Goal: Task Accomplishment & Management: Complete application form

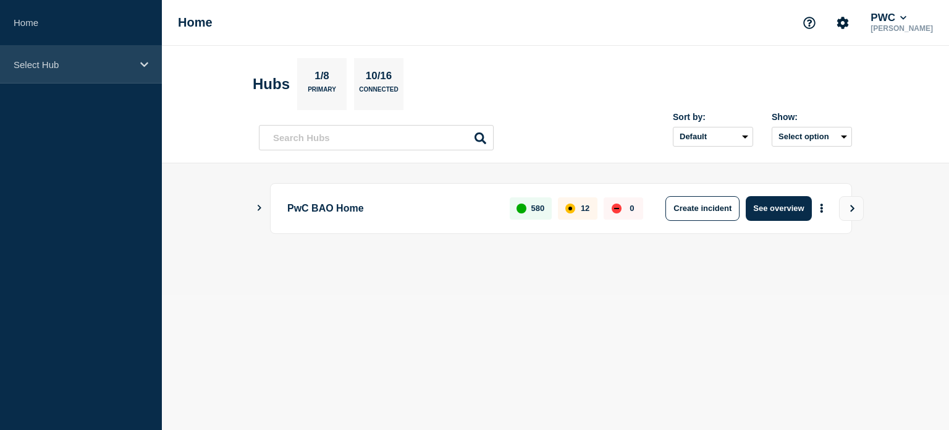
click at [94, 64] on p "Select Hub" at bounding box center [73, 64] width 119 height 11
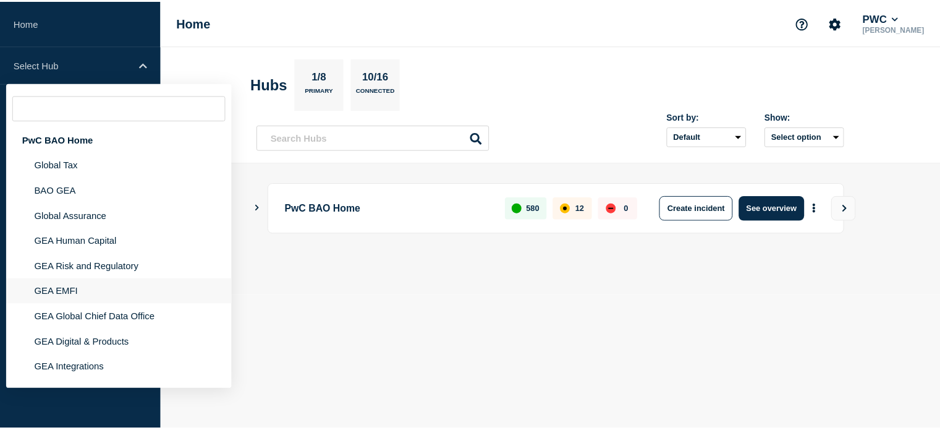
scroll to position [26, 0]
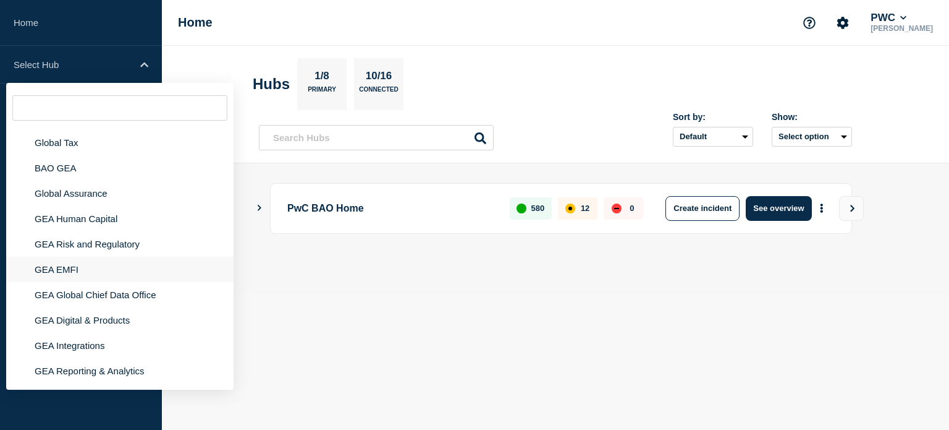
click at [59, 264] on li "GEA EMFI" at bounding box center [119, 268] width 227 height 25
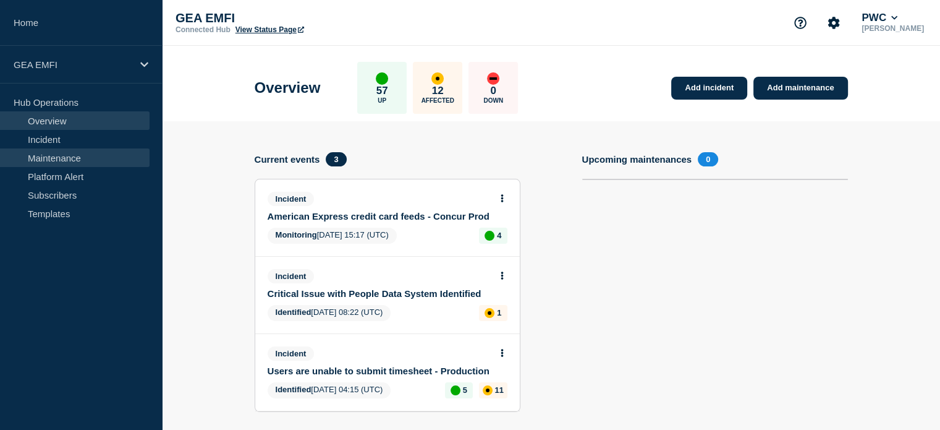
click at [81, 155] on link "Maintenance" at bounding box center [75, 157] width 150 height 19
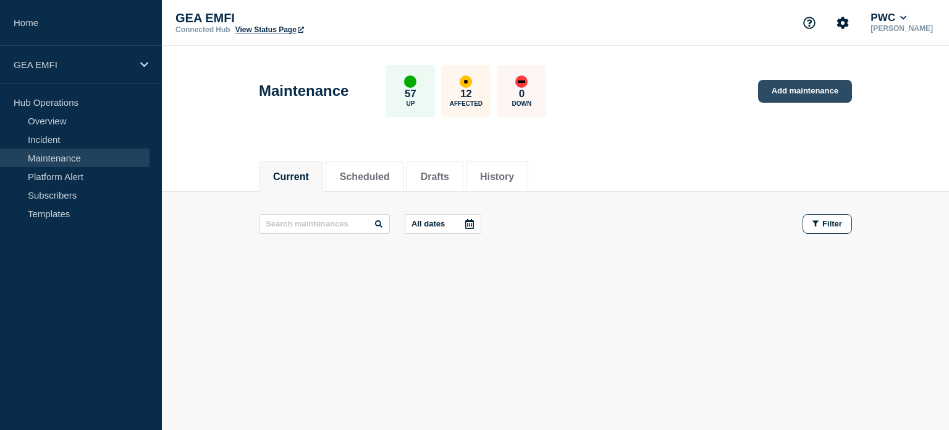
drag, startPoint x: 781, startPoint y: 95, endPoint x: 773, endPoint y: 101, distance: 10.1
click at [781, 95] on link "Add maintenance" at bounding box center [805, 91] width 94 height 23
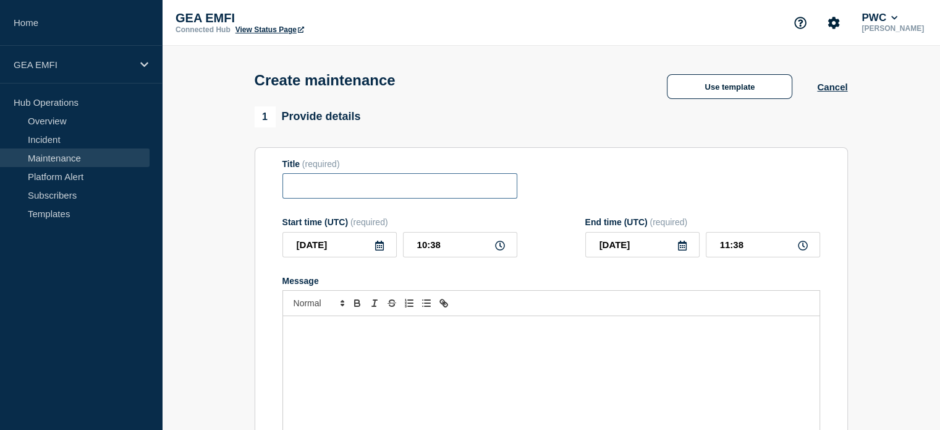
click at [358, 197] on input "Title" at bounding box center [399, 185] width 235 height 25
click at [376, 344] on div "Message" at bounding box center [551, 390] width 536 height 148
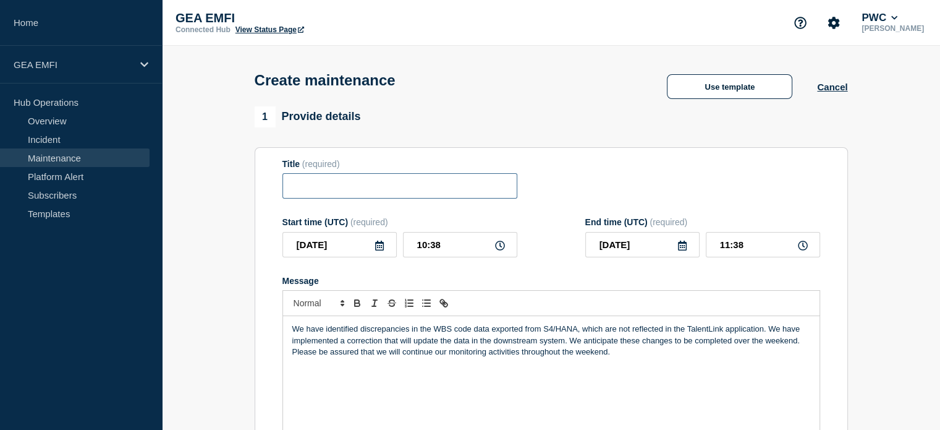
click at [319, 185] on input "Title" at bounding box center [399, 185] width 235 height 25
paste input "SAP S4/HANA"
drag, startPoint x: 409, startPoint y: 333, endPoint x: 361, endPoint y: 333, distance: 47.6
click at [361, 333] on p "We have identified discrepancies in the WBS code data exported from S4/HANA, wh…" at bounding box center [551, 340] width 518 height 34
copy p "discrepancies"
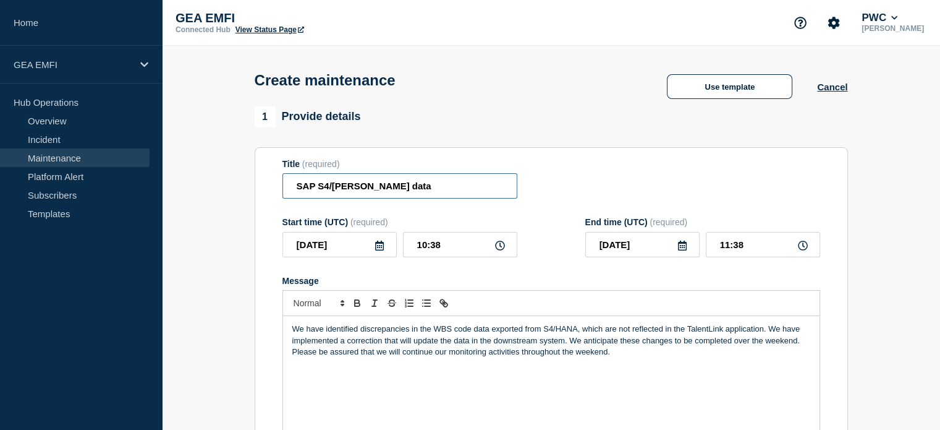
click at [415, 194] on input "SAP S4/HANA - TL data" at bounding box center [399, 185] width 235 height 25
paste input "discrepancies"
type input "SAP S4/HANA - TL data discrepancies"
click at [498, 247] on icon at bounding box center [500, 245] width 10 height 10
drag, startPoint x: 425, startPoint y: 246, endPoint x: 416, endPoint y: 246, distance: 9.3
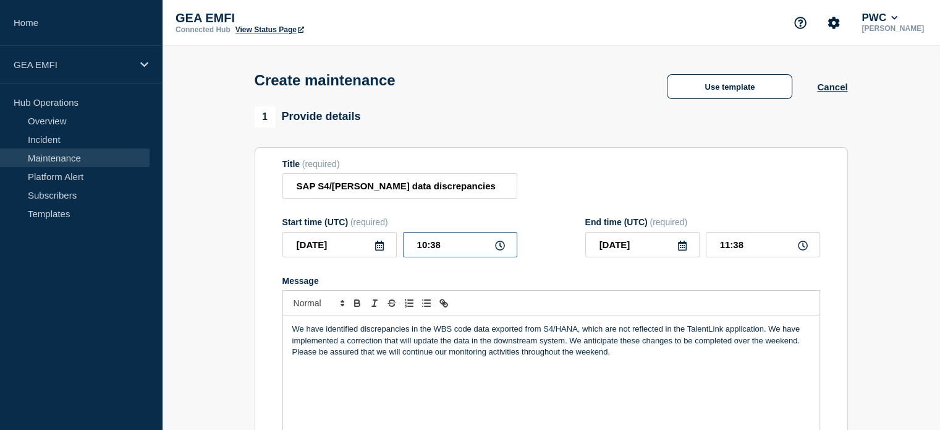
click at [416, 246] on input "10:38" at bounding box center [460, 244] width 114 height 25
type input "09:38"
type input "10:38"
drag, startPoint x: 443, startPoint y: 248, endPoint x: 431, endPoint y: 247, distance: 11.8
click at [431, 247] on input "09:38" at bounding box center [460, 244] width 114 height 25
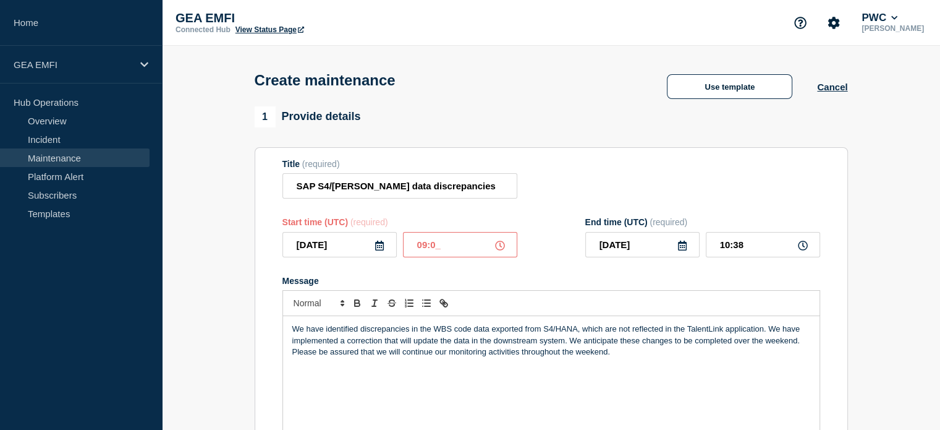
type input "09:00"
click at [729, 248] on input "10:00" at bounding box center [763, 244] width 114 height 25
click at [724, 247] on input "11:00" at bounding box center [763, 244] width 114 height 25
type input "12:00"
click at [603, 273] on form "Title (required) SAP S4/HANA - TL data discrepancies Start time (UTC) (required…" at bounding box center [551, 324] width 538 height 331
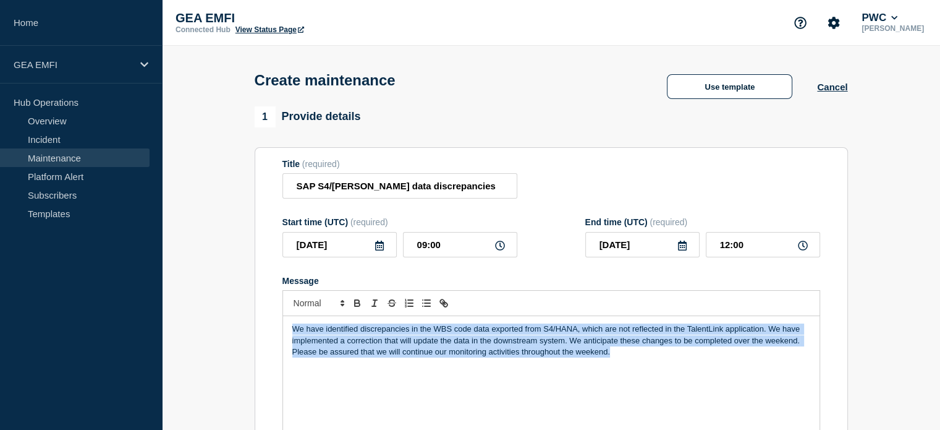
drag, startPoint x: 499, startPoint y: 346, endPoint x: 300, endPoint y: 345, distance: 199.6
click at [627, 355] on p "We have identified discrepancies in the WBS code data exported from S4/HANA, wh…" at bounding box center [551, 340] width 518 height 34
drag, startPoint x: 618, startPoint y: 358, endPoint x: 214, endPoint y: 323, distance: 405.1
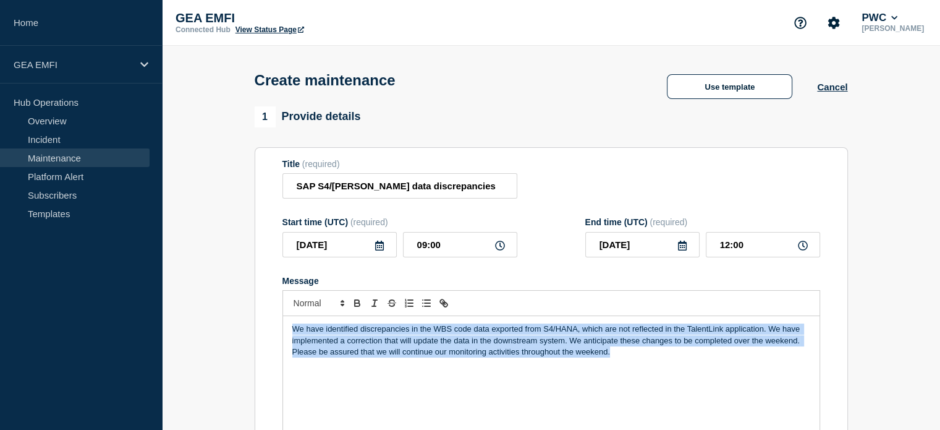
copy p "We have identified discrepancies in the WBS code data exported from S4/HANA, wh…"
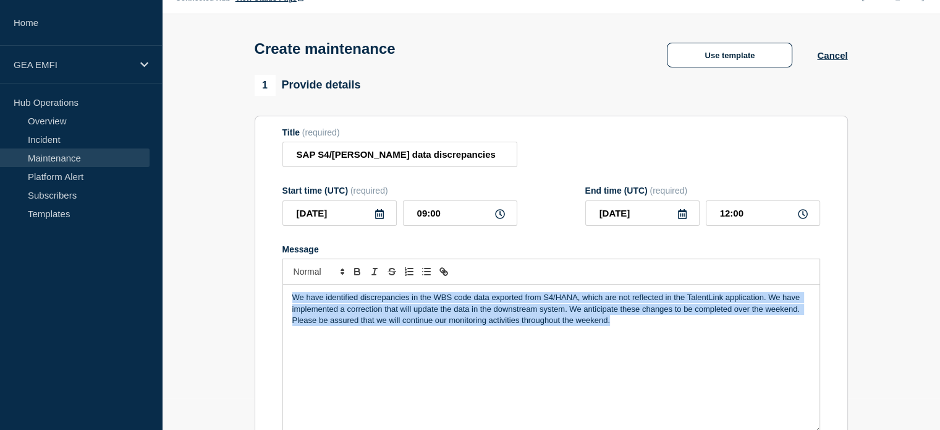
scroll to position [62, 0]
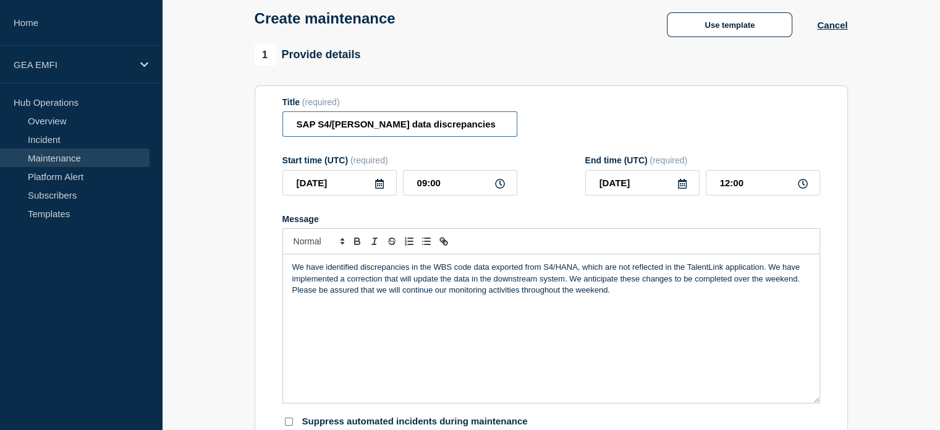
click at [373, 127] on input "SAP S4/HANA - TL data discrepancies" at bounding box center [399, 123] width 235 height 25
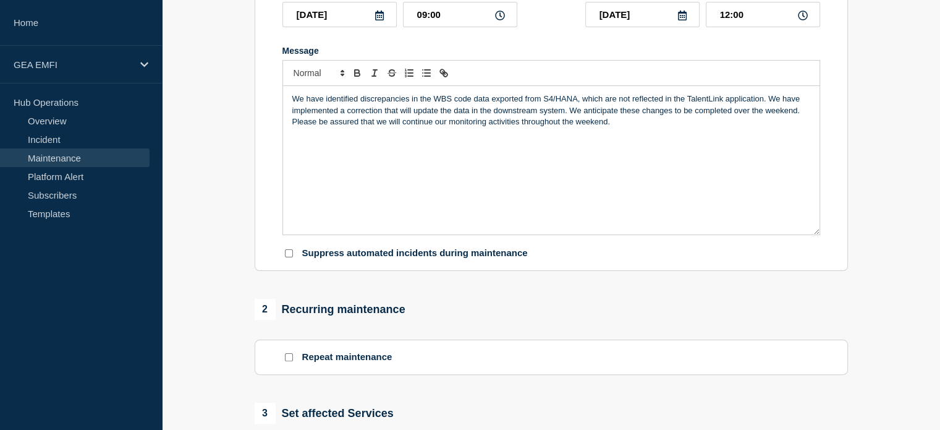
scroll to position [124, 0]
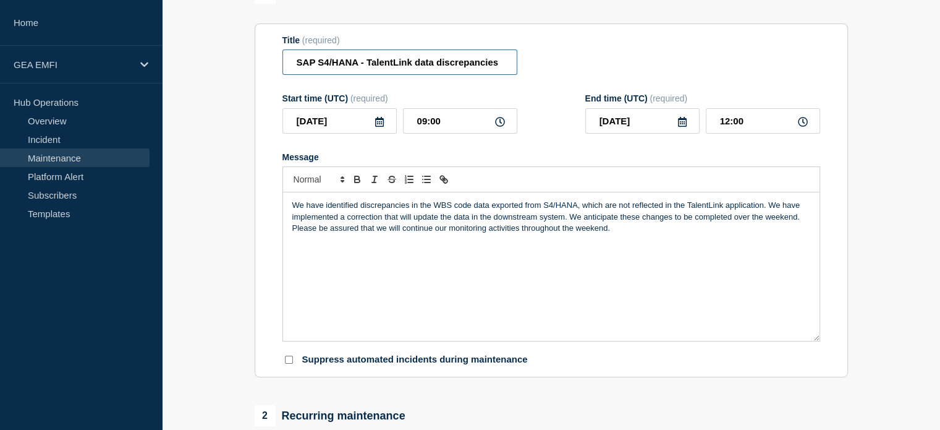
type input "SAP S4/HANA - TalentLink data discrepancies"
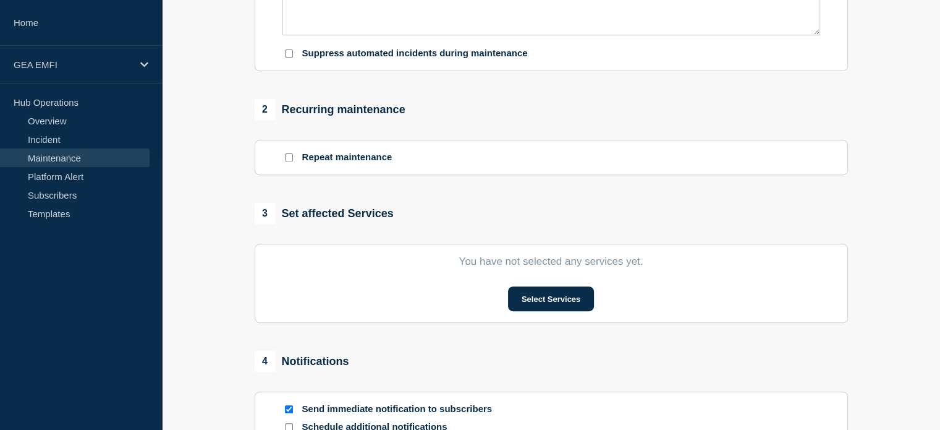
scroll to position [494, 0]
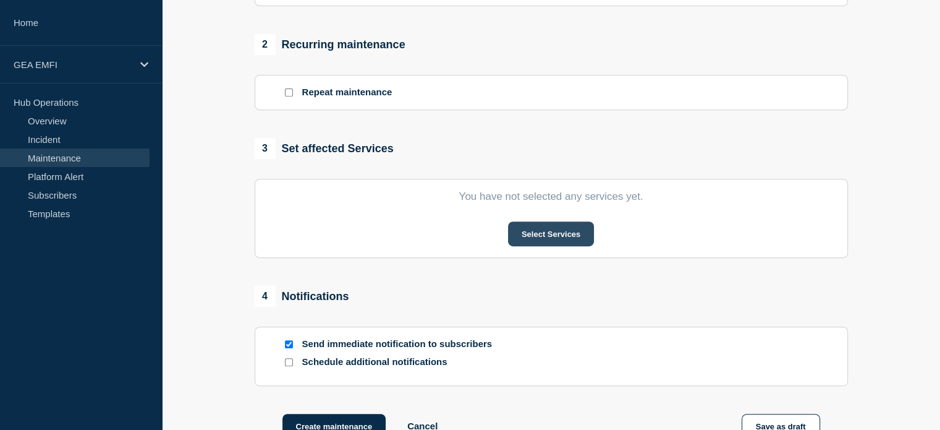
click at [564, 240] on button "Select Services" at bounding box center [551, 233] width 86 height 25
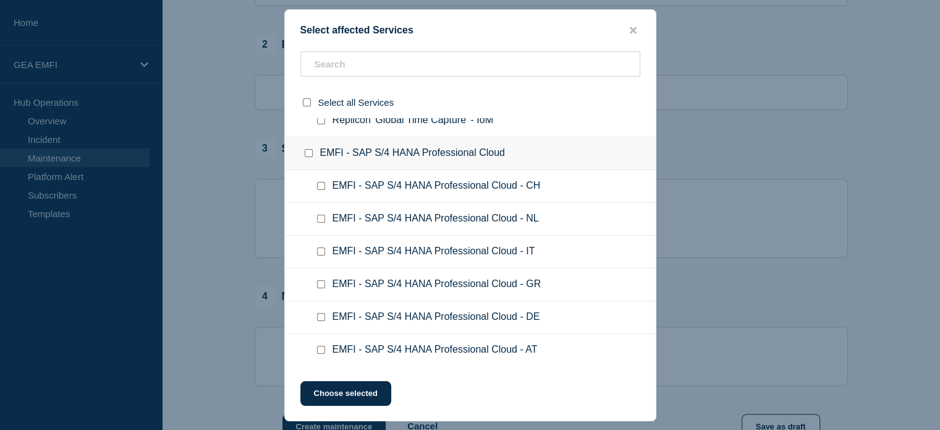
scroll to position [803, 0]
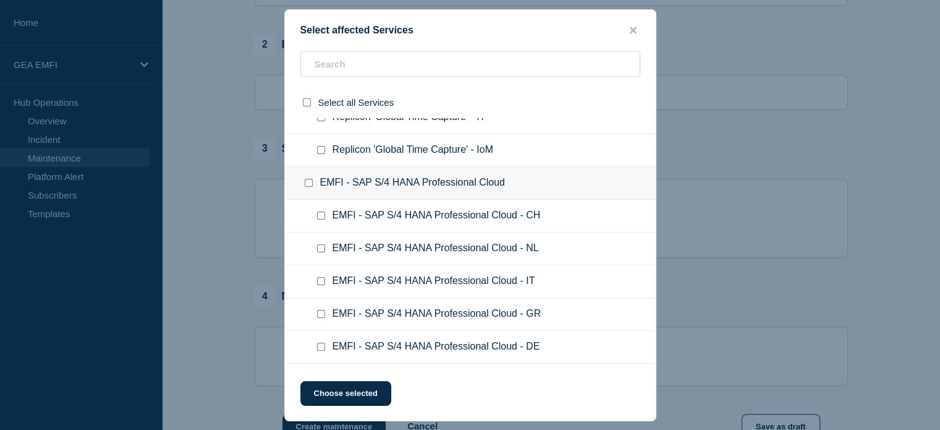
click at [308, 181] on input "EMFI - SAP S/4 HANA Professional Cloud checkbox" at bounding box center [309, 183] width 8 height 8
checkbox input "true"
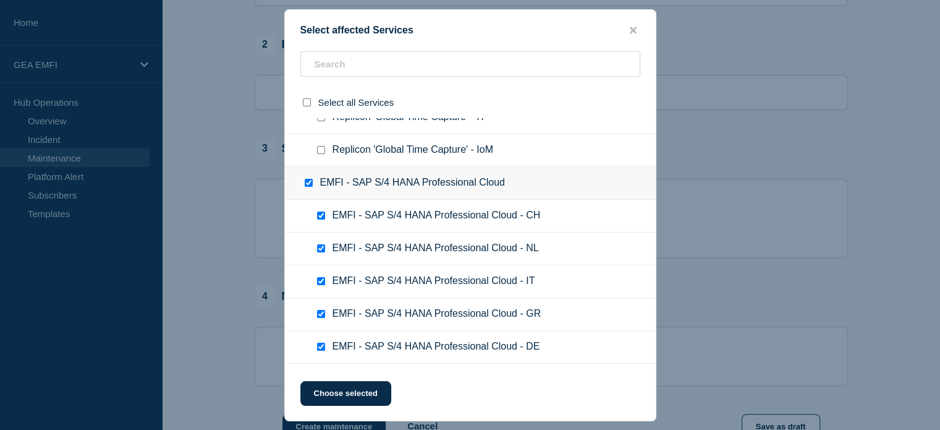
checkbox input "true"
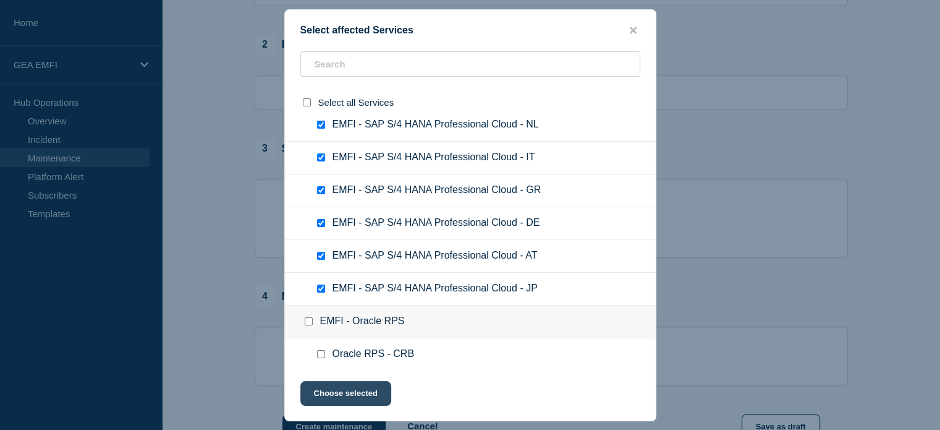
drag, startPoint x: 368, startPoint y: 394, endPoint x: 388, endPoint y: 386, distance: 21.3
click at [368, 394] on button "Choose selected" at bounding box center [345, 393] width 91 height 25
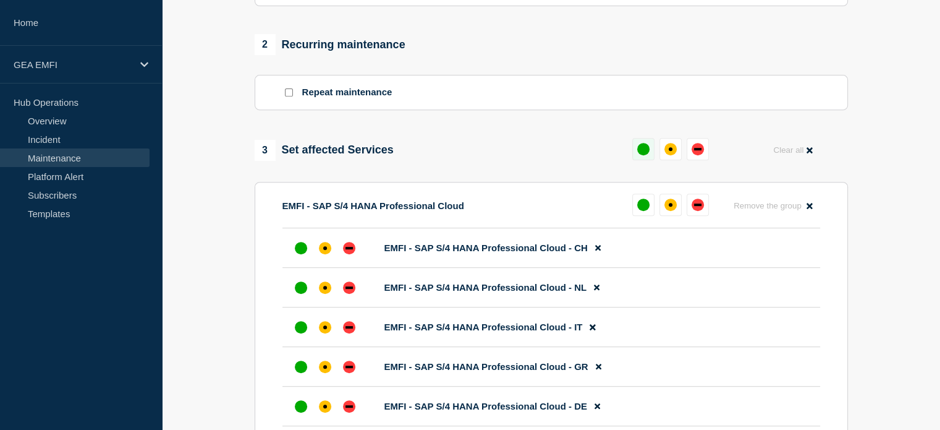
click at [643, 155] on div "up" at bounding box center [643, 149] width 12 height 12
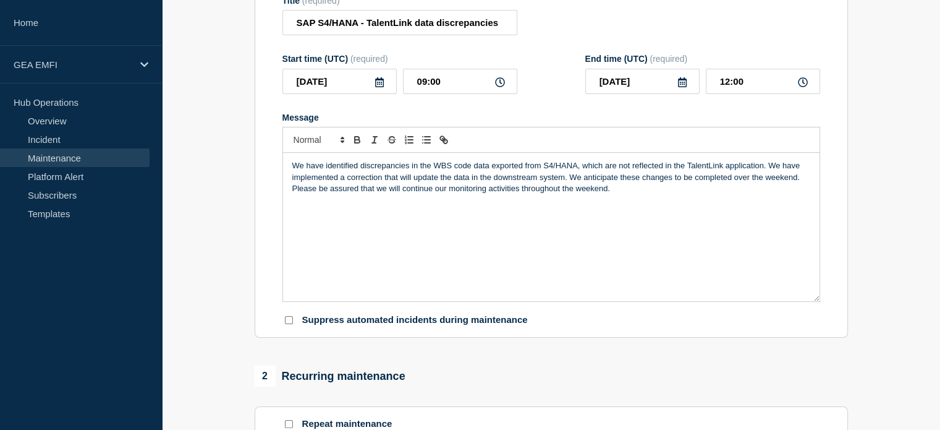
scroll to position [171, 0]
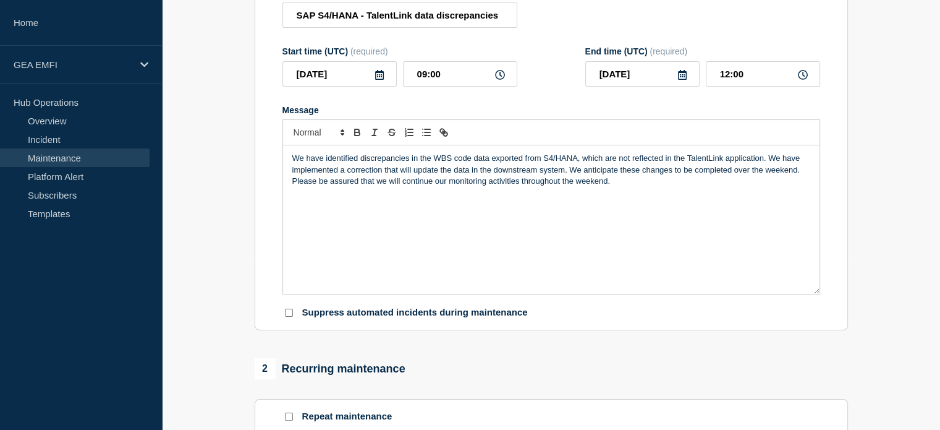
click at [622, 185] on p "We have identified discrepancies in the WBS code data exported from S4/HANA, wh…" at bounding box center [551, 170] width 518 height 34
click at [294, 210] on p "if you continue to observe unusual results once the processing is completed" at bounding box center [551, 203] width 518 height 11
click at [292, 209] on p "If you continue to observe unusual results once the processing is completed" at bounding box center [551, 203] width 518 height 11
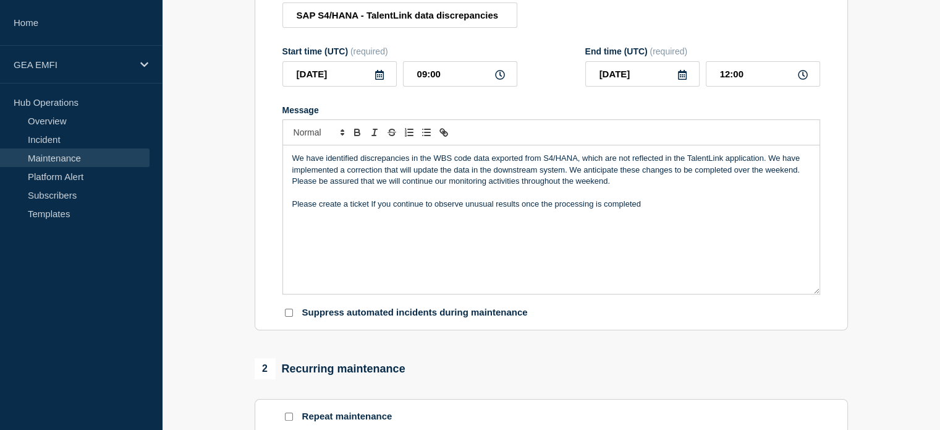
click at [651, 210] on p "Please create a ticket If you continue to observe unusual results once the proc…" at bounding box center [551, 203] width 518 height 11
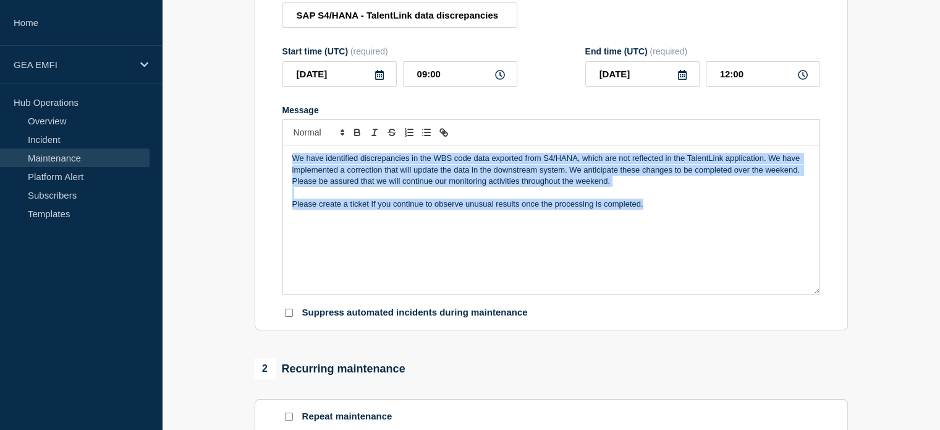
drag, startPoint x: 676, startPoint y: 207, endPoint x: 247, endPoint y: 184, distance: 428.9
copy div "We have identified discrepancies in the WBS code data exported from S4/HANA, wh…"
click at [687, 219] on div "We have identified discrepancies in the WBS code data exported from S4/HANA, wh…" at bounding box center [551, 219] width 536 height 148
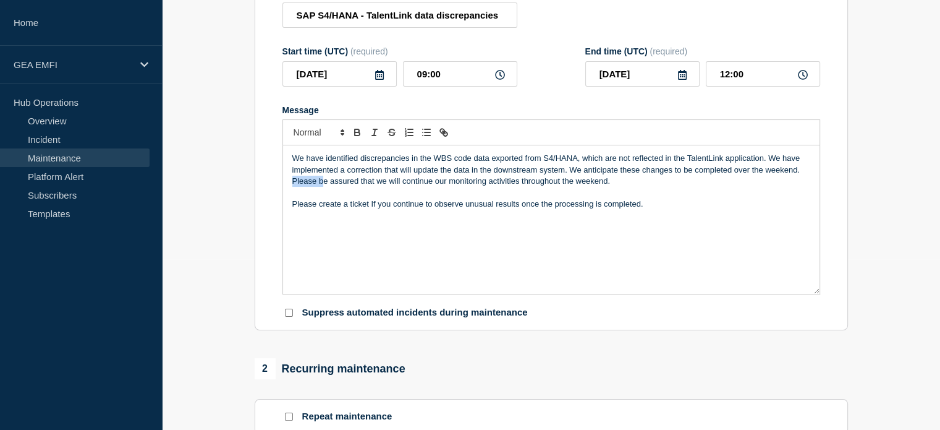
drag, startPoint x: 321, startPoint y: 187, endPoint x: 292, endPoint y: 187, distance: 29.7
click at [292, 187] on p "We have identified discrepancies in the WBS code data exported from S4/HANA, wh…" at bounding box center [551, 170] width 518 height 34
click at [593, 186] on p "We have identified discrepancies in the WBS code data exported from S4/HANA, wh…" at bounding box center [551, 170] width 518 height 34
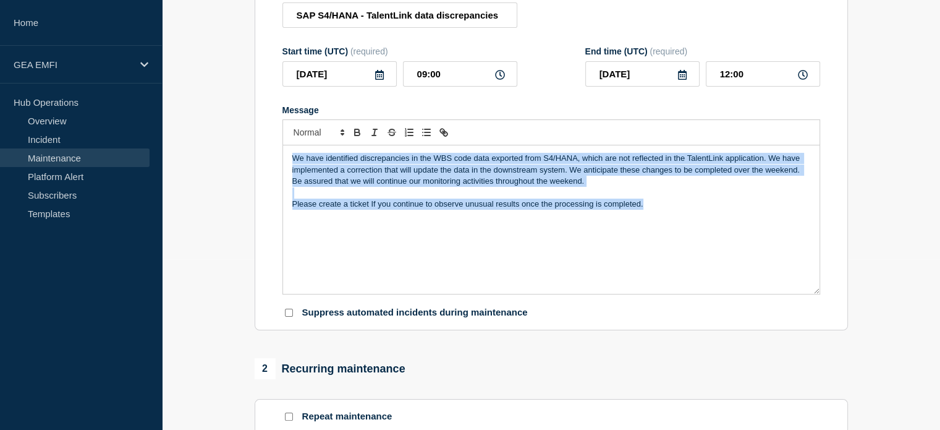
drag, startPoint x: 654, startPoint y: 217, endPoint x: 242, endPoint y: 150, distance: 417.0
click at [665, 217] on div "We have identified discrepancies in the WBS code data exported from S4/HANA, wh…" at bounding box center [551, 219] width 536 height 148
click at [690, 198] on p "Message" at bounding box center [551, 192] width 518 height 11
copy div "We have identified discrepancies in the WBS code data exported from S4/HANA, wh…"
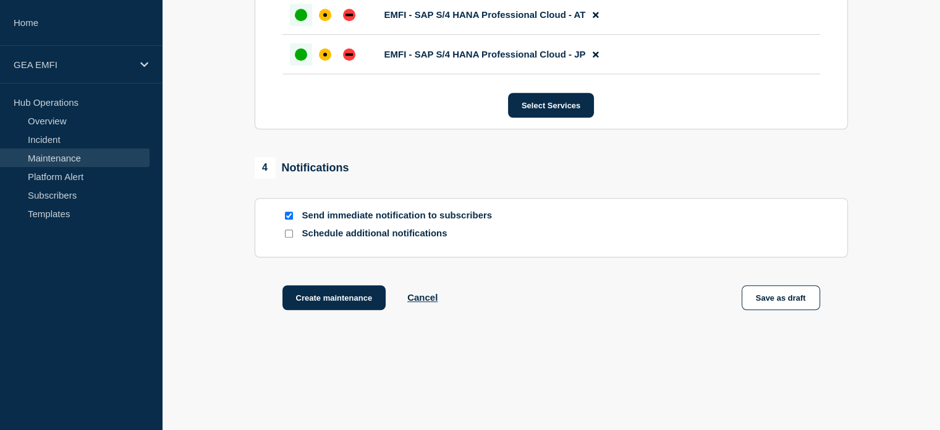
scroll to position [924, 0]
click at [339, 306] on button "Create maintenance" at bounding box center [334, 298] width 104 height 25
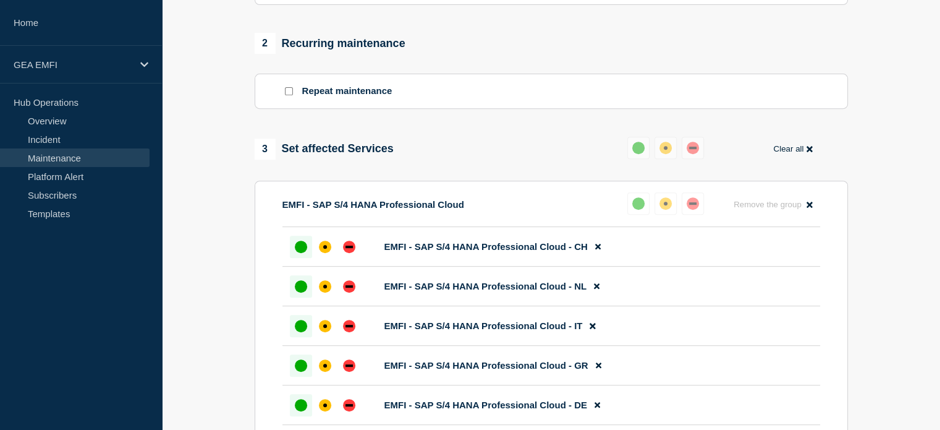
scroll to position [368, 0]
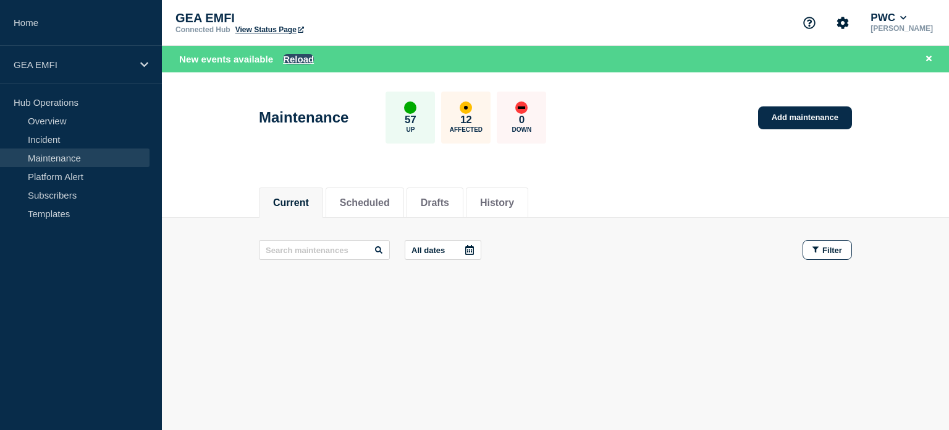
click at [303, 57] on button "Reload" at bounding box center [298, 59] width 31 height 11
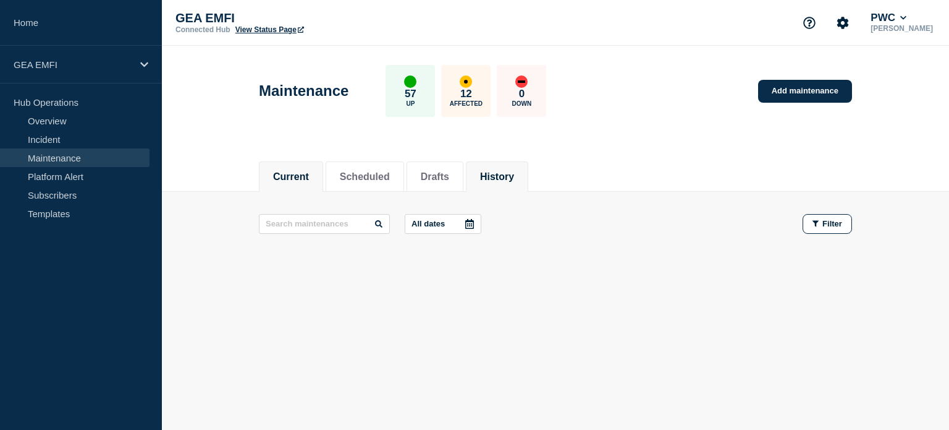
click at [507, 179] on button "History" at bounding box center [497, 176] width 34 height 11
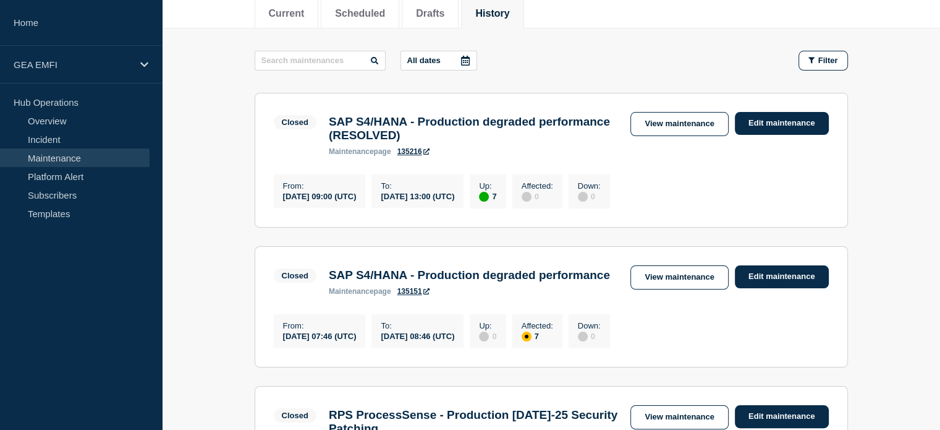
scroll to position [185, 0]
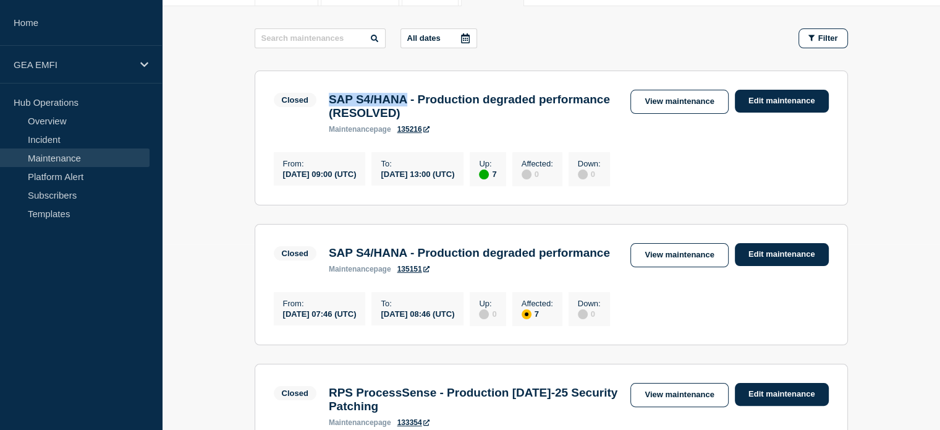
drag, startPoint x: 417, startPoint y: 98, endPoint x: 330, endPoint y: 99, distance: 87.2
click at [330, 99] on h3 "SAP S4/HANA - Production degraded performance (RESOLVED)" at bounding box center [474, 106] width 290 height 27
copy h3 "SAP S4/HANA"
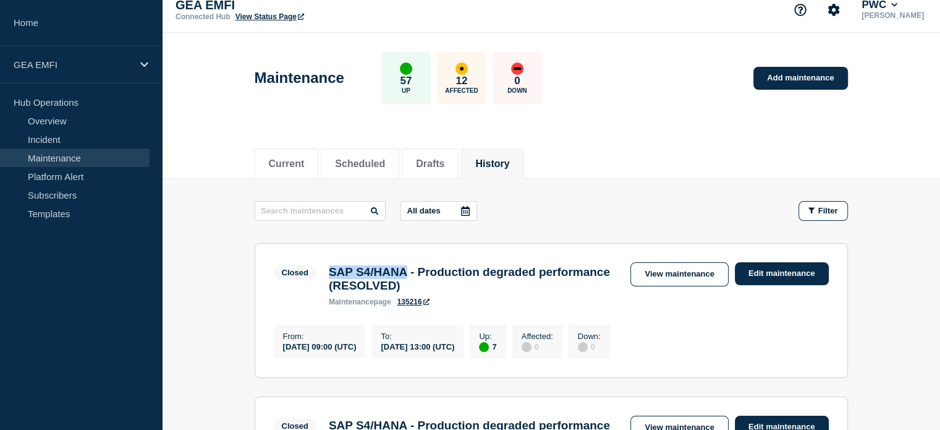
scroll to position [0, 0]
